Goal: Check status: Check status

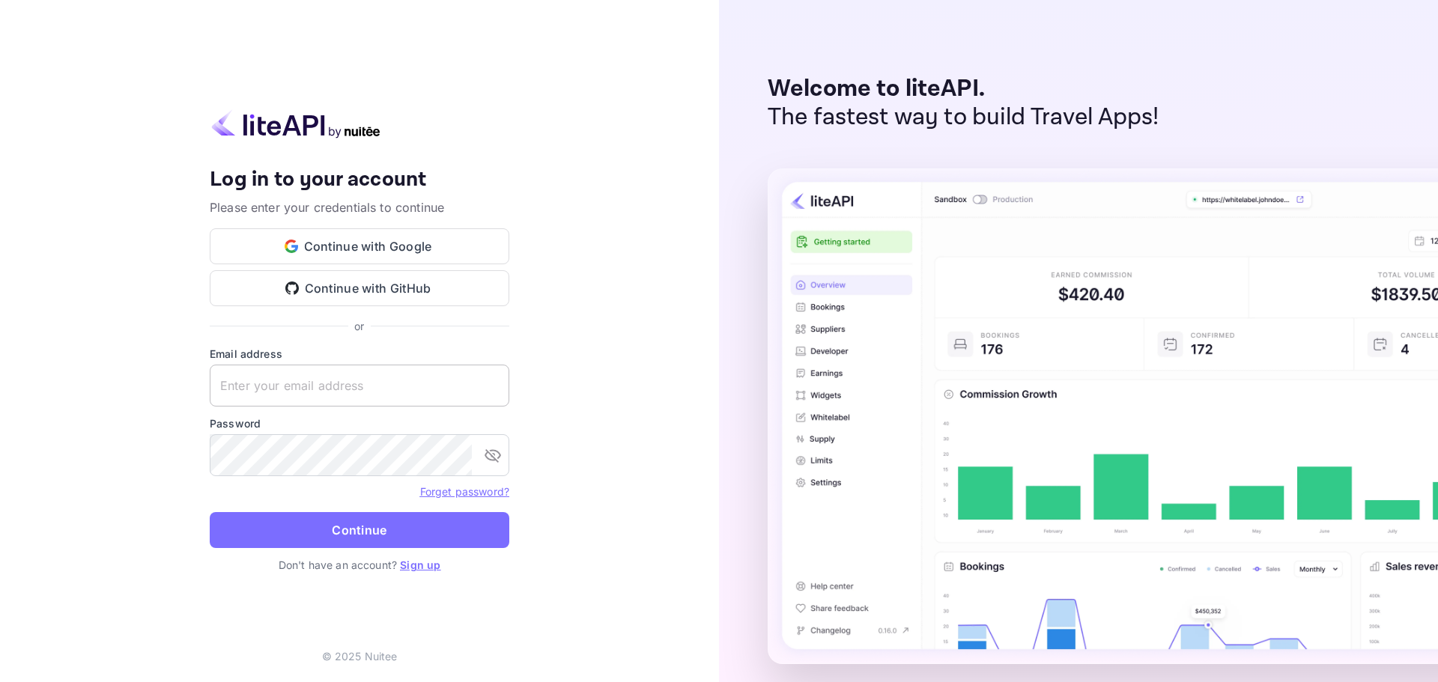
click at [268, 382] on input "text" at bounding box center [360, 386] width 300 height 42
paste input "[PERSON_NAME][EMAIL_ADDRESS][PERSON_NAME][DOMAIN_NAME]"
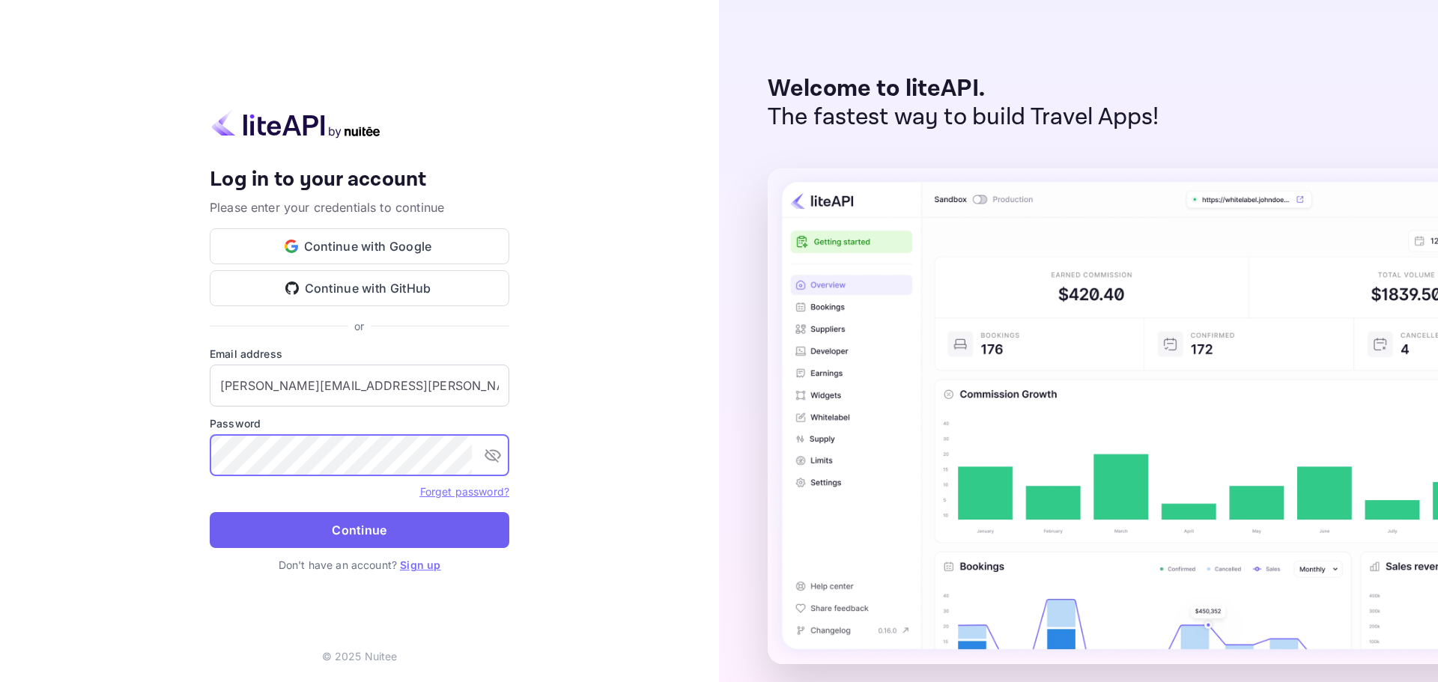
click at [353, 548] on button "Continue" at bounding box center [360, 530] width 300 height 36
click at [254, 383] on input "[PERSON_NAME][EMAIL_ADDRESS][PERSON_NAME][DOMAIN_NAME]" at bounding box center [360, 386] width 300 height 42
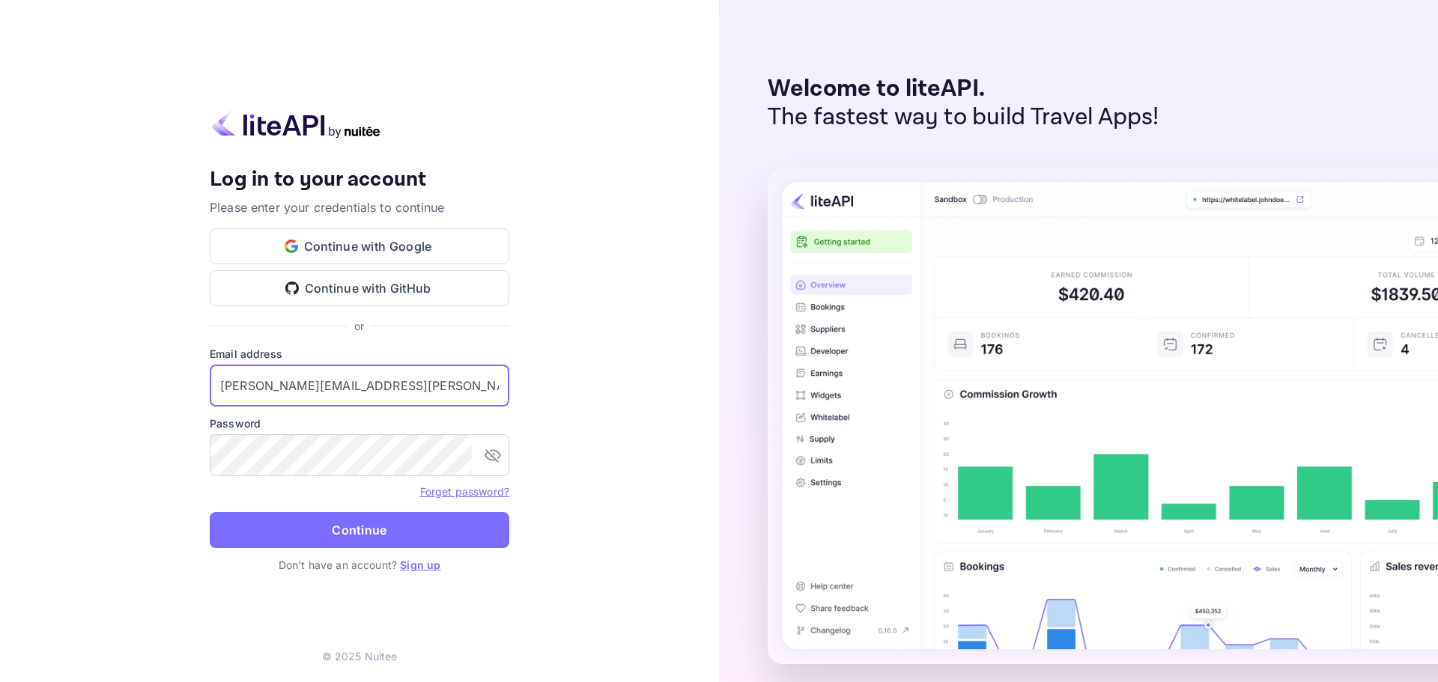
paste input "services"
type input "[EMAIL_ADDRESS][DOMAIN_NAME]"
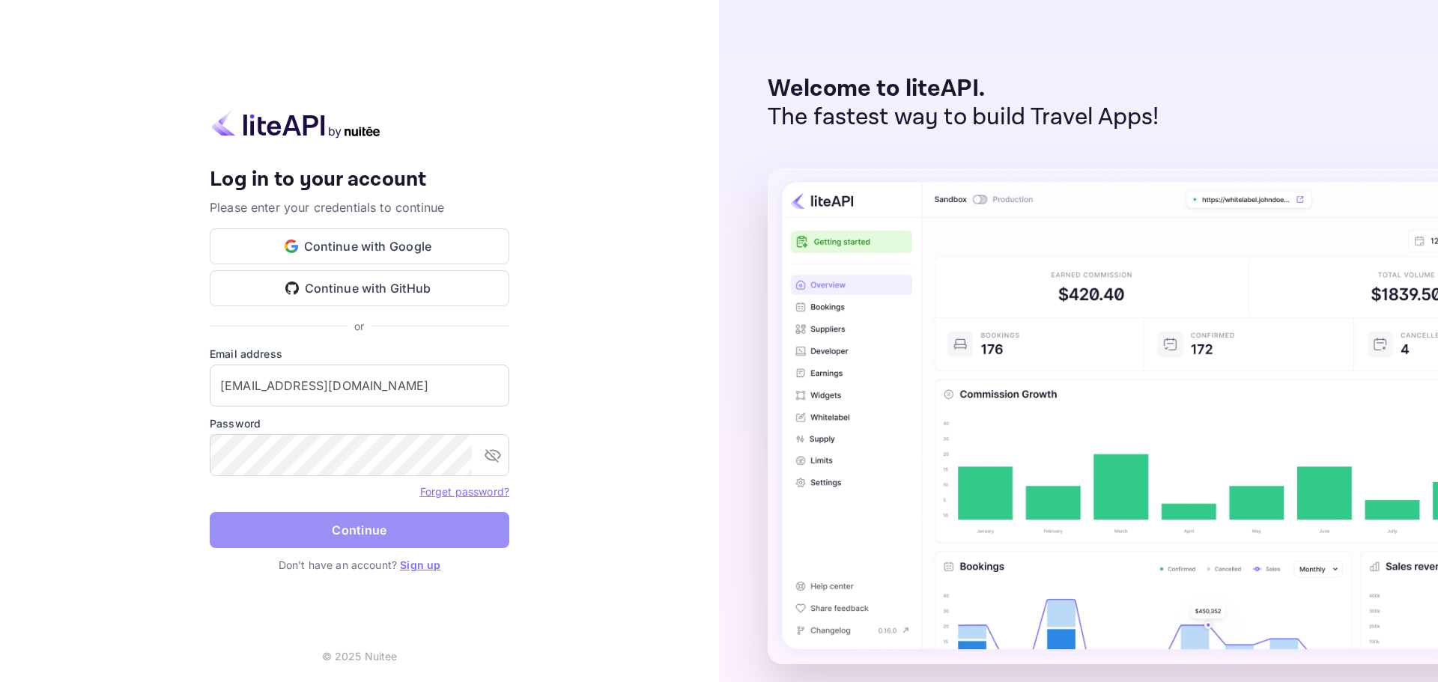
click at [374, 531] on button "Continue" at bounding box center [360, 530] width 300 height 36
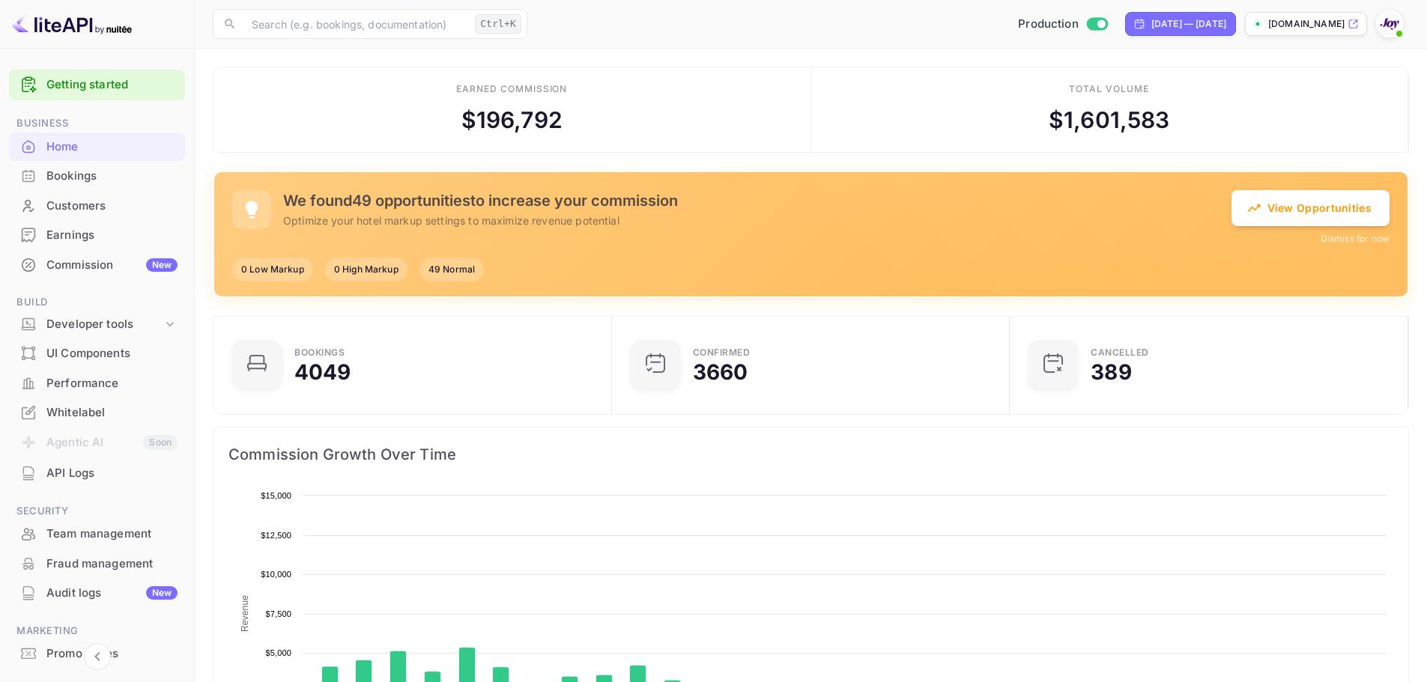
scroll to position [232, 378]
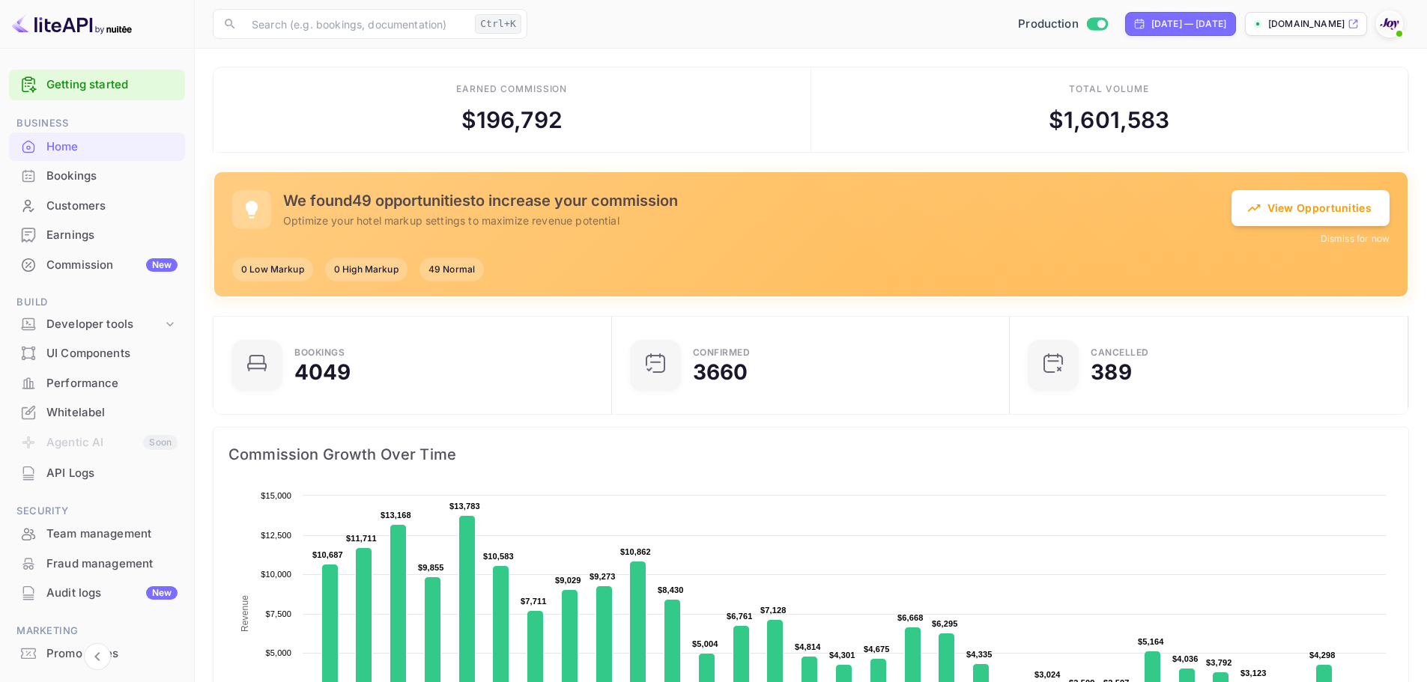
click at [52, 181] on div "Bookings" at bounding box center [111, 176] width 131 height 17
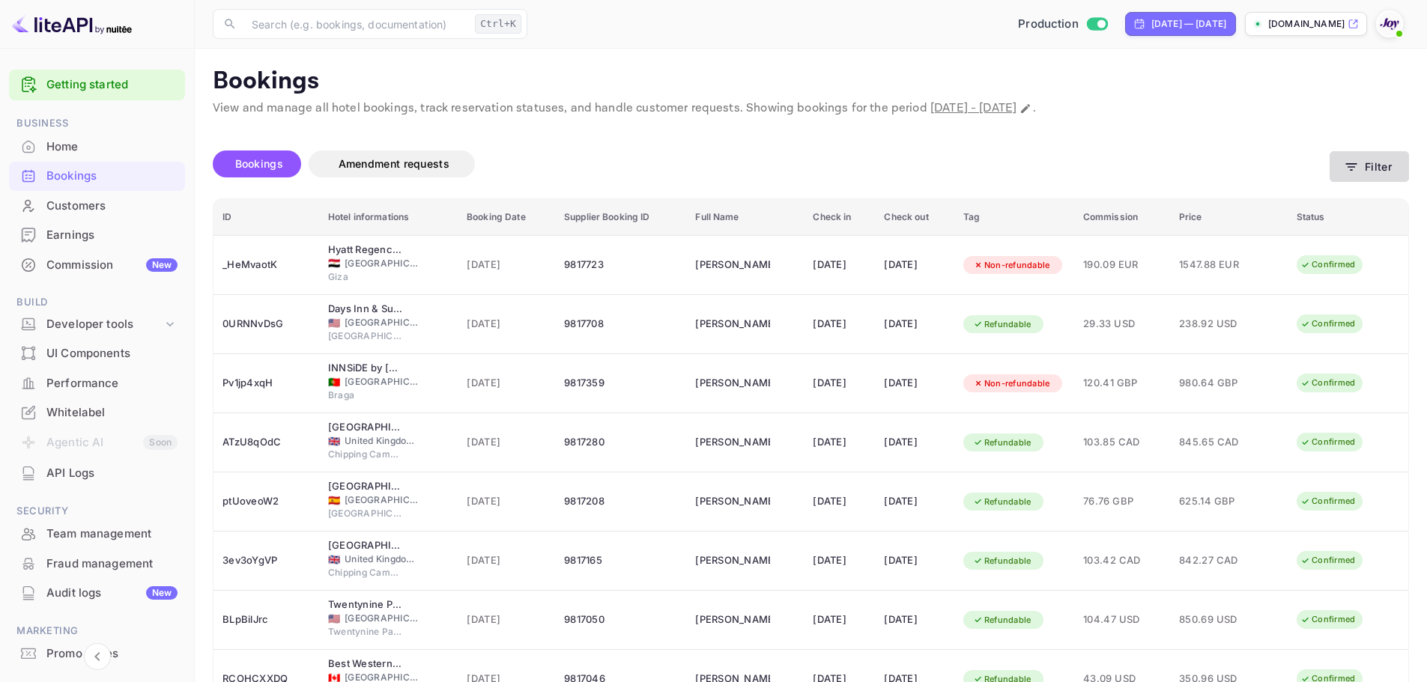
click at [1383, 172] on button "Filter" at bounding box center [1368, 166] width 79 height 31
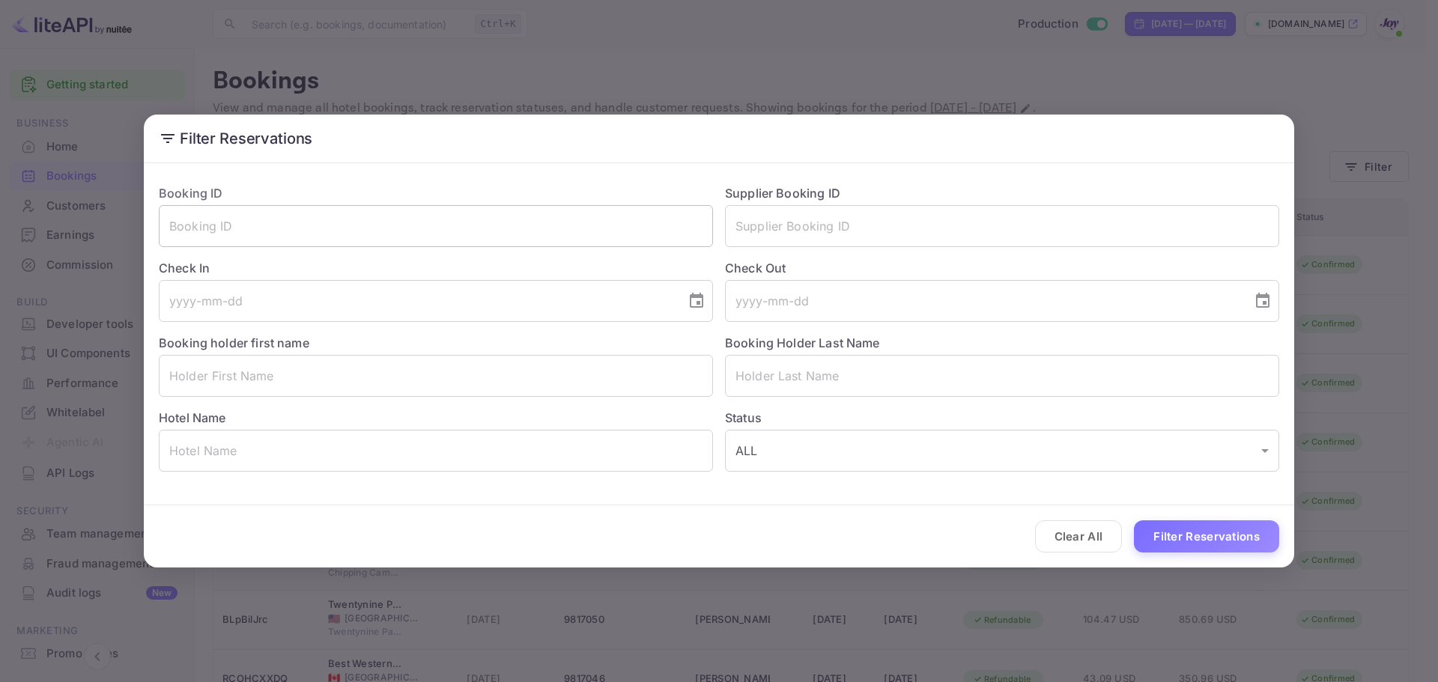
click at [264, 228] on input "text" at bounding box center [436, 226] width 554 height 42
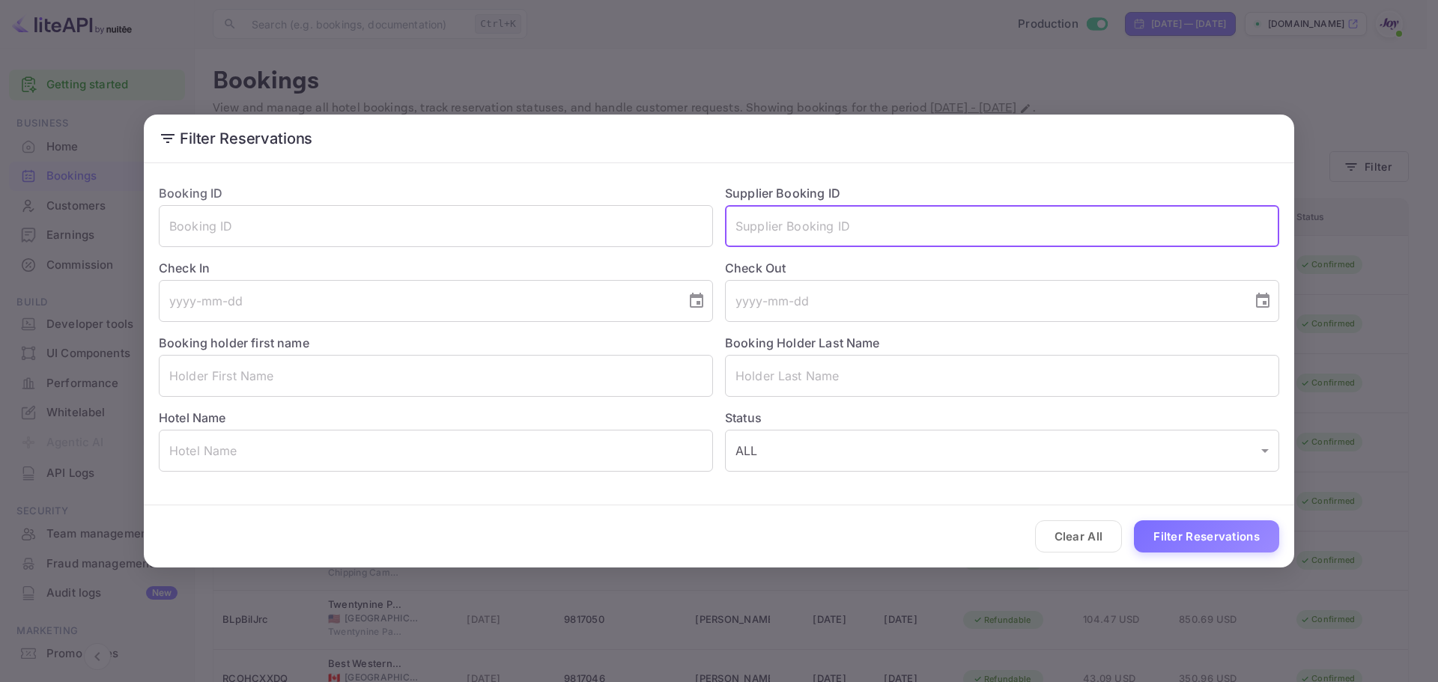
click at [794, 225] on input "text" at bounding box center [1002, 226] width 554 height 42
paste input "9142616"
type input "9142616"
click at [1282, 556] on div "Clear All Filter Reservations" at bounding box center [719, 537] width 1150 height 62
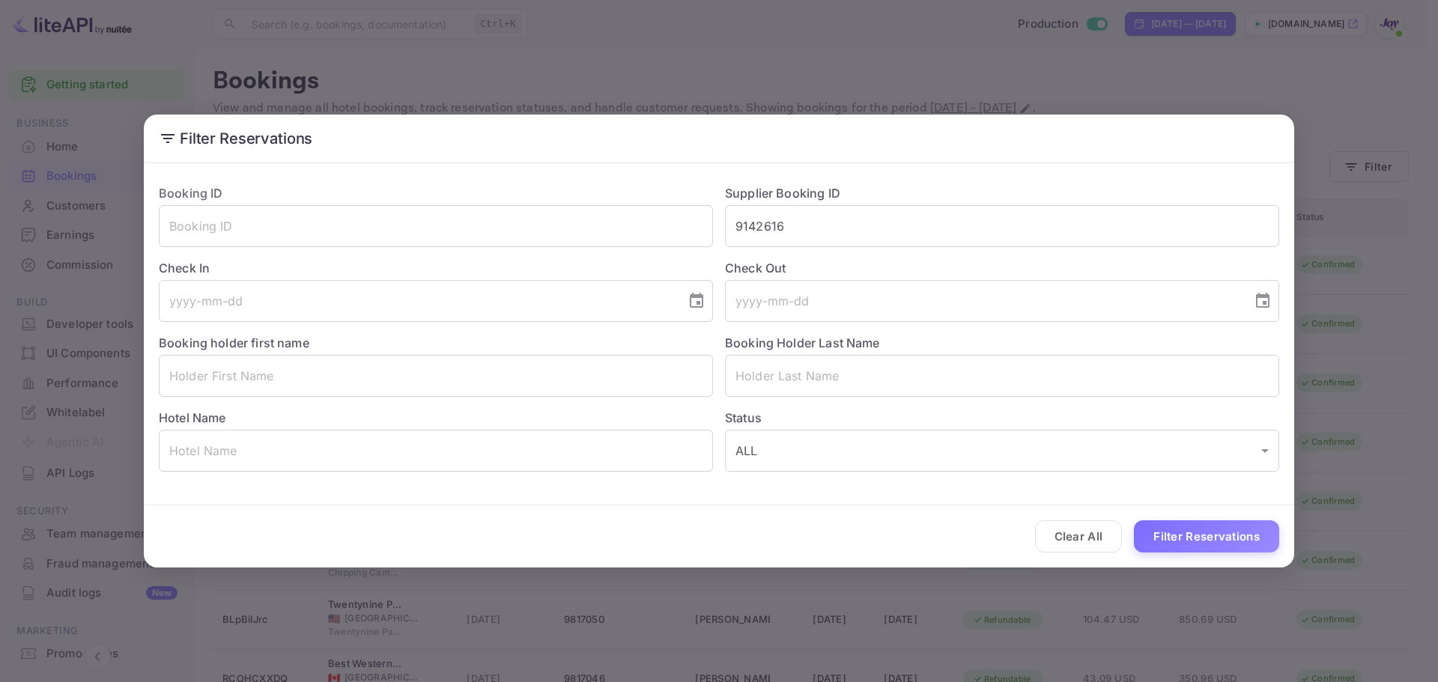
drag, startPoint x: 1243, startPoint y: 532, endPoint x: 1234, endPoint y: 527, distance: 11.1
click at [1243, 531] on button "Filter Reservations" at bounding box center [1206, 537] width 145 height 32
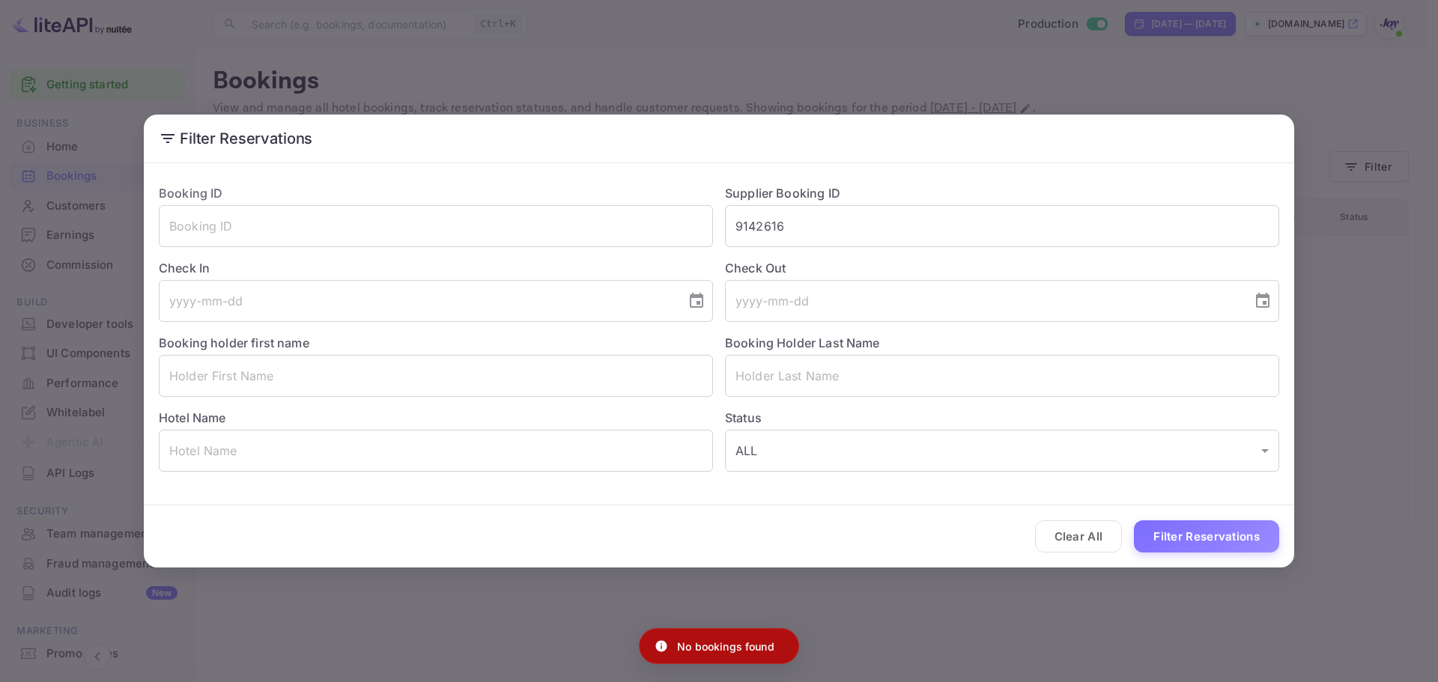
click at [990, 636] on div "Filter Reservations Booking ID ​ Supplier Booking ID 9142616 ​ Check In ​ Check…" at bounding box center [719, 341] width 1438 height 682
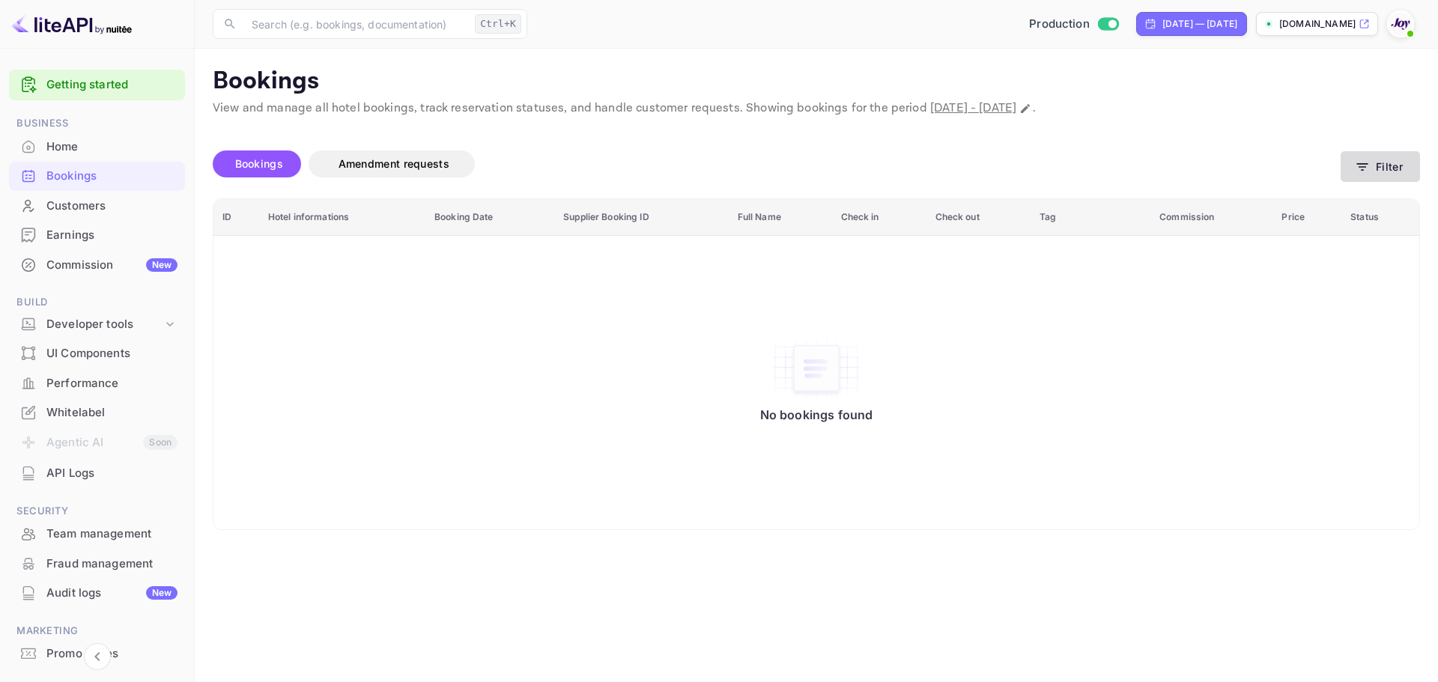
click at [1367, 172] on icon "button" at bounding box center [1362, 167] width 15 height 15
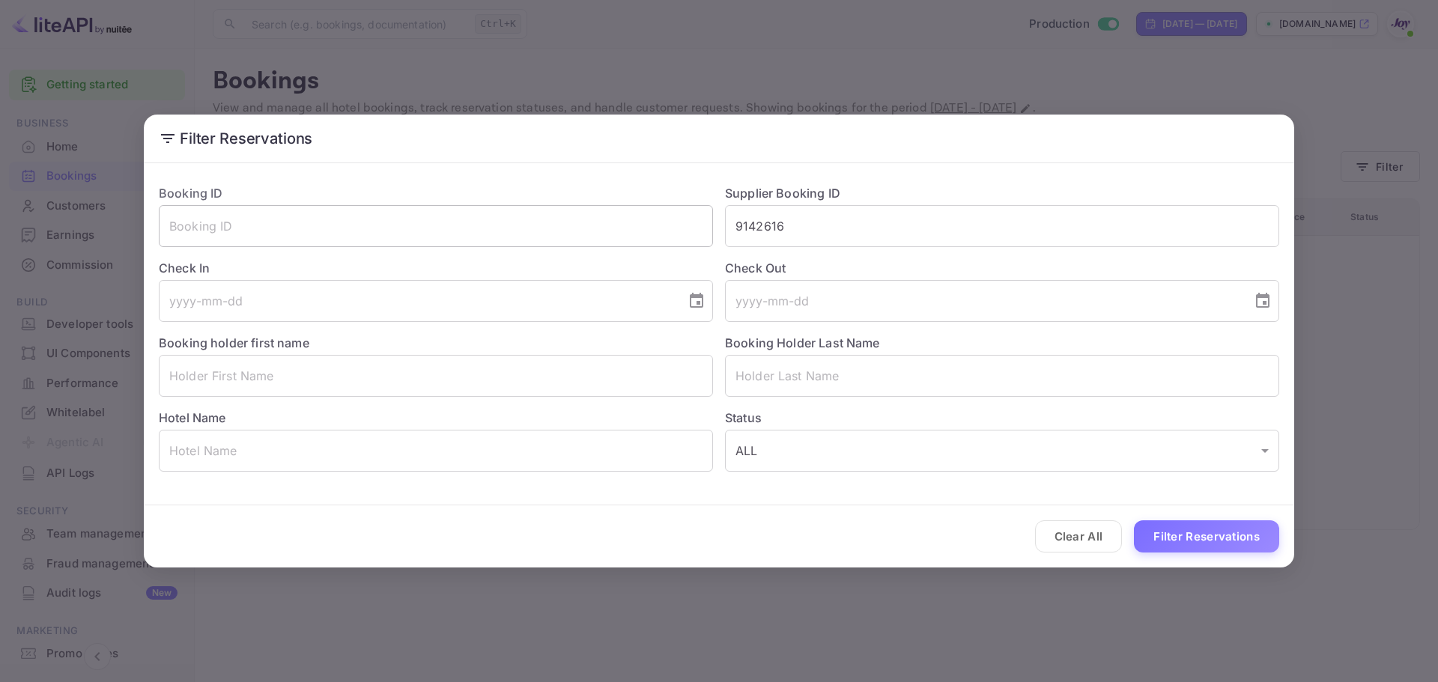
click at [251, 231] on input "text" at bounding box center [436, 226] width 554 height 42
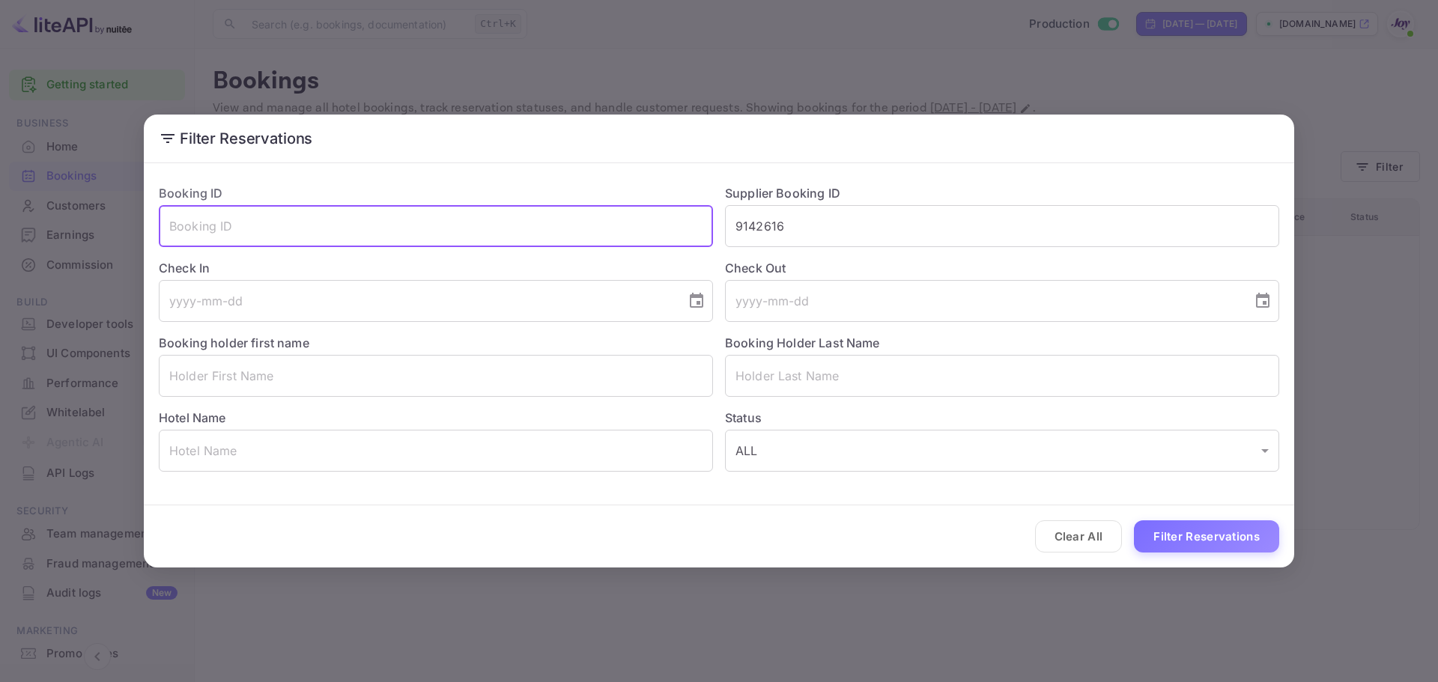
paste input "9142616"
type input "9142616"
click at [1073, 538] on button "Clear All" at bounding box center [1079, 537] width 88 height 32
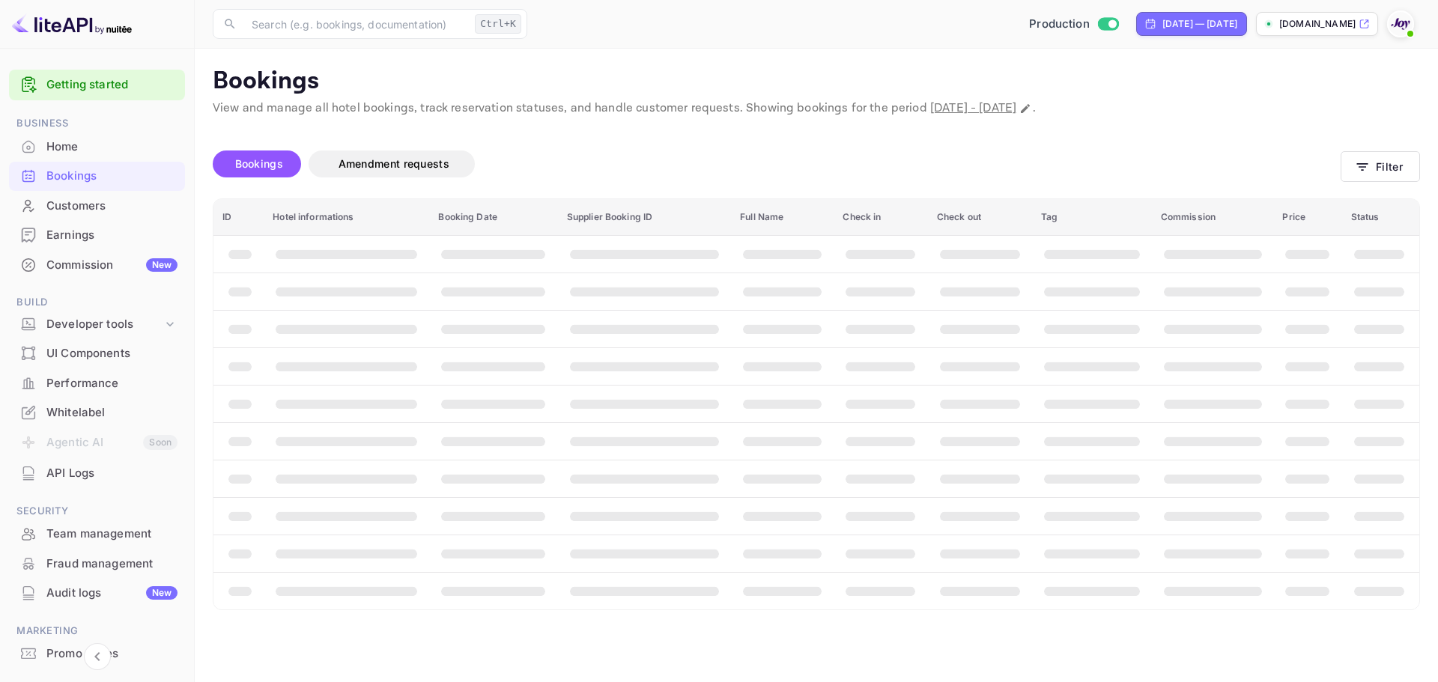
click at [1297, 112] on p "View and manage all hotel bookings, track reservation statuses, and handle cust…" at bounding box center [816, 109] width 1207 height 18
click at [86, 395] on div "Performance" at bounding box center [97, 383] width 176 height 29
click at [82, 404] on div "Whitelabel" at bounding box center [97, 412] width 176 height 29
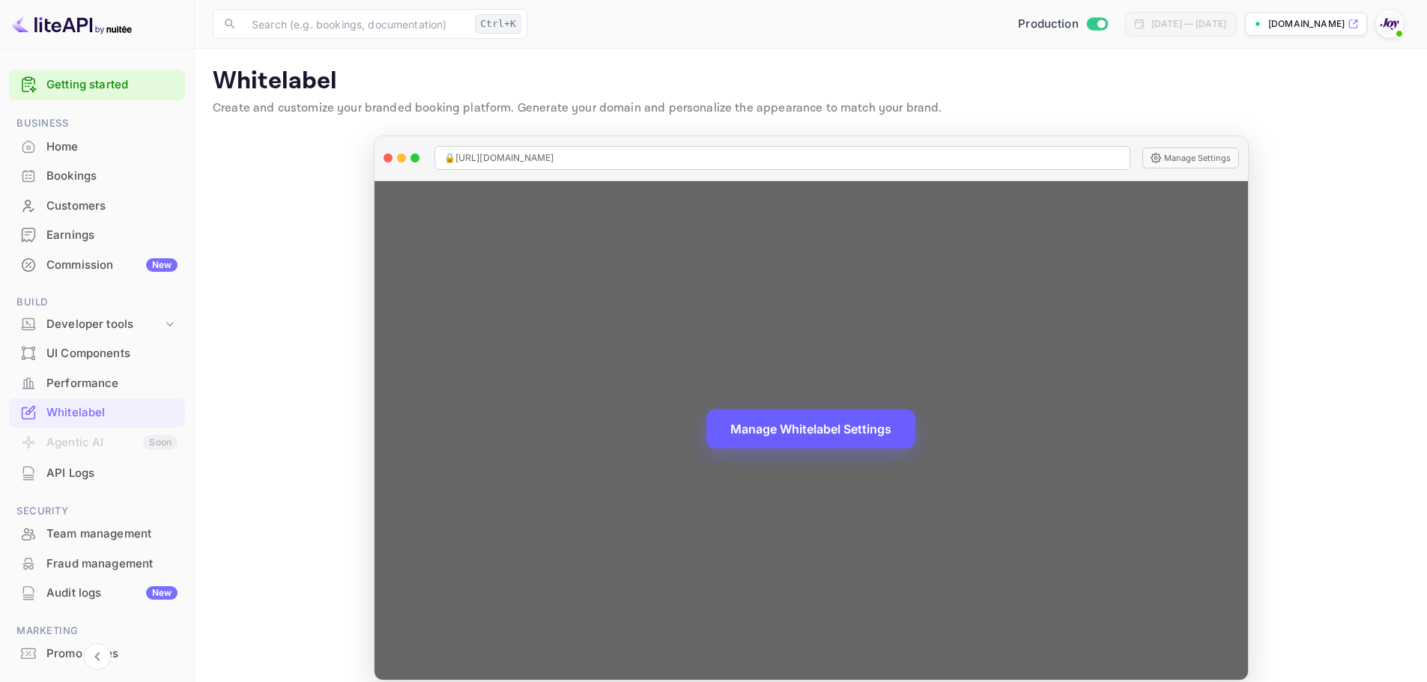
click at [762, 434] on button "Manage Whitelabel Settings" at bounding box center [810, 429] width 209 height 39
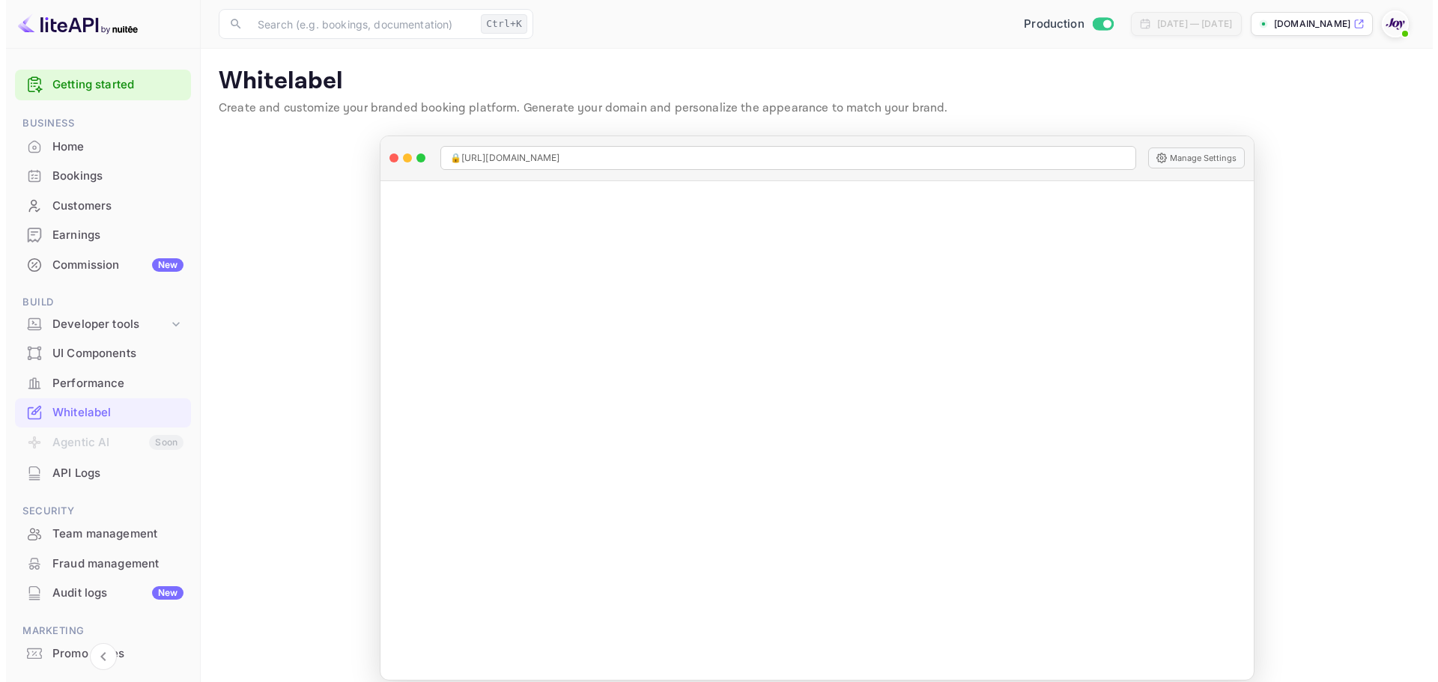
scroll to position [219, 0]
click at [76, 208] on div "Customers" at bounding box center [111, 206] width 131 height 17
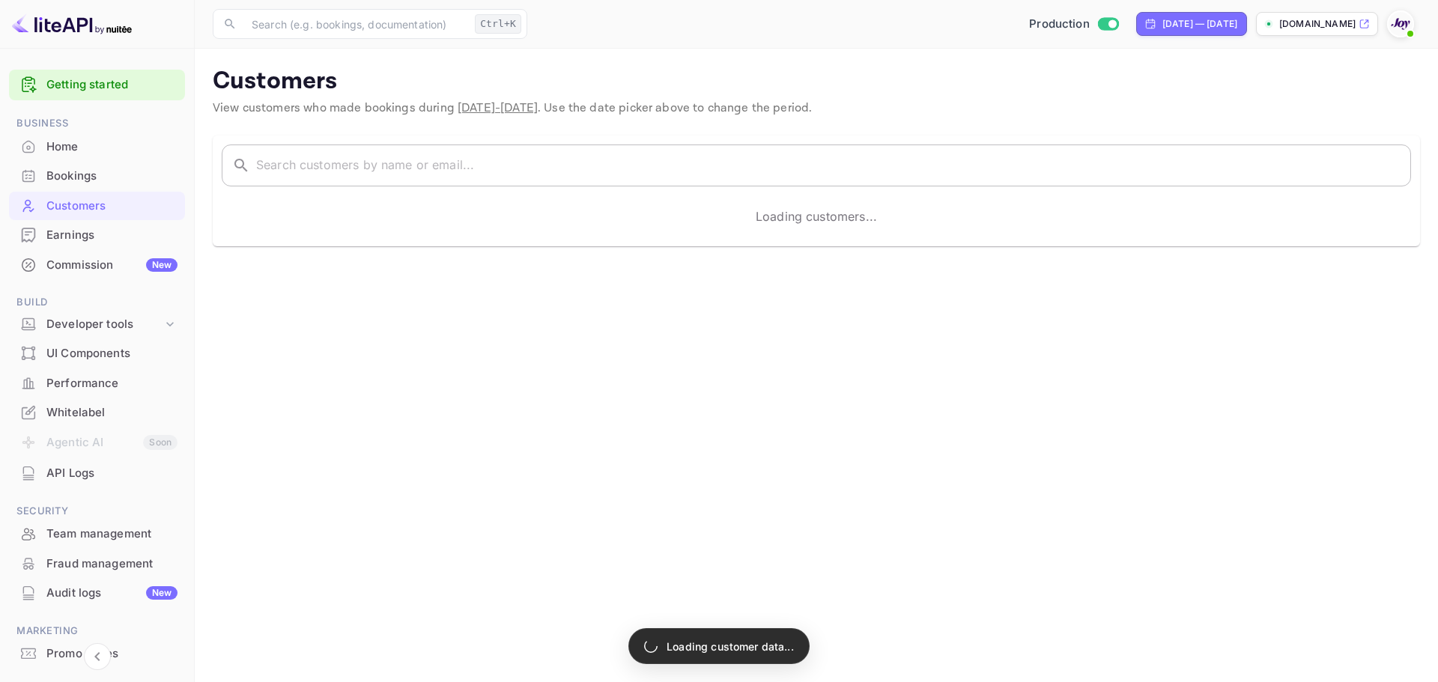
click at [355, 168] on input "text" at bounding box center [833, 166] width 1155 height 42
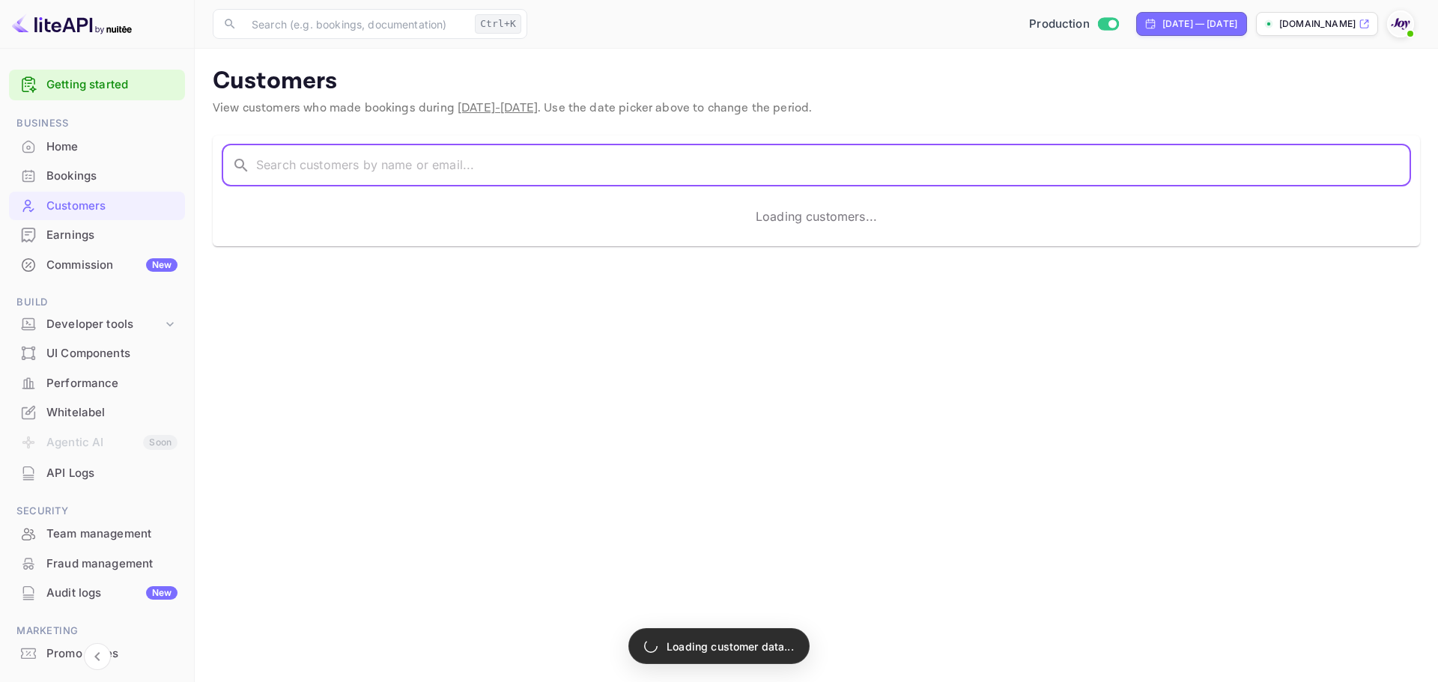
paste input "[PERSON_NAME]"
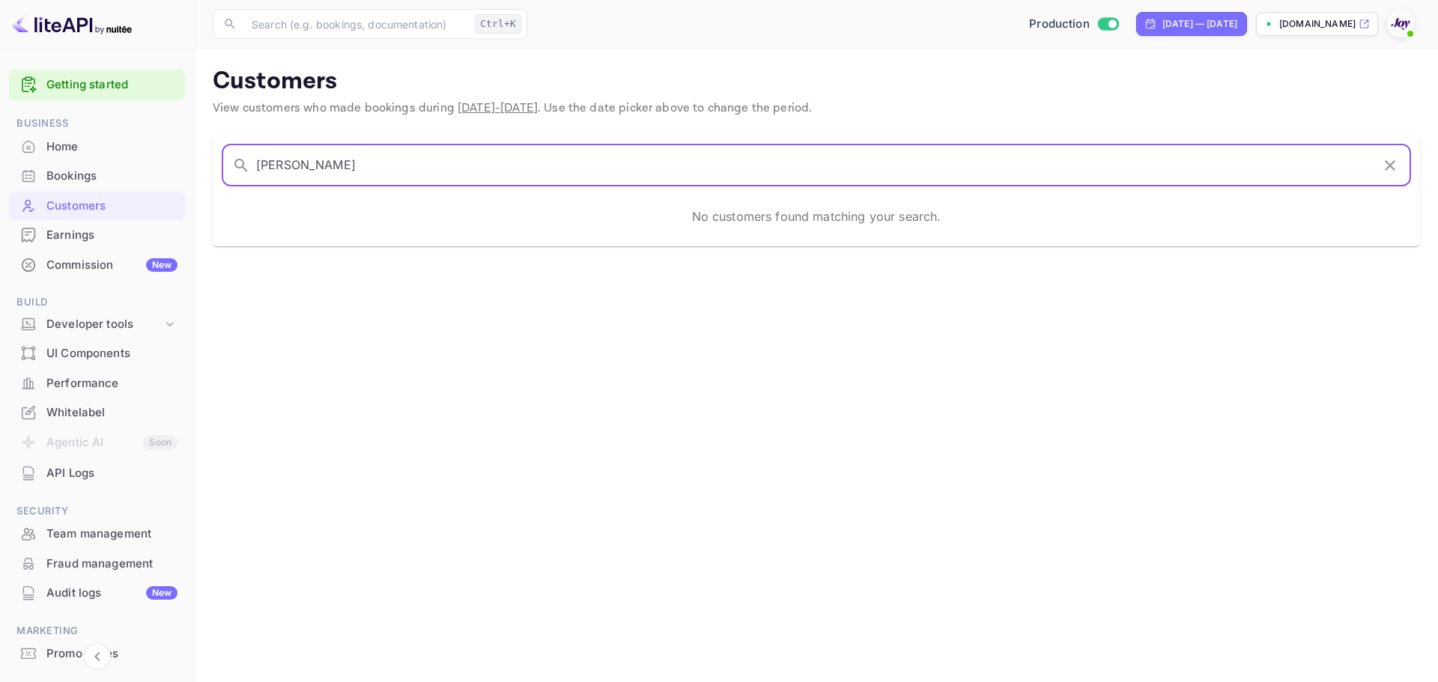
click at [257, 166] on input "[PERSON_NAME]" at bounding box center [813, 166] width 1115 height 42
type input "[PERSON_NAME]"
